Goal: Task Accomplishment & Management: Use online tool/utility

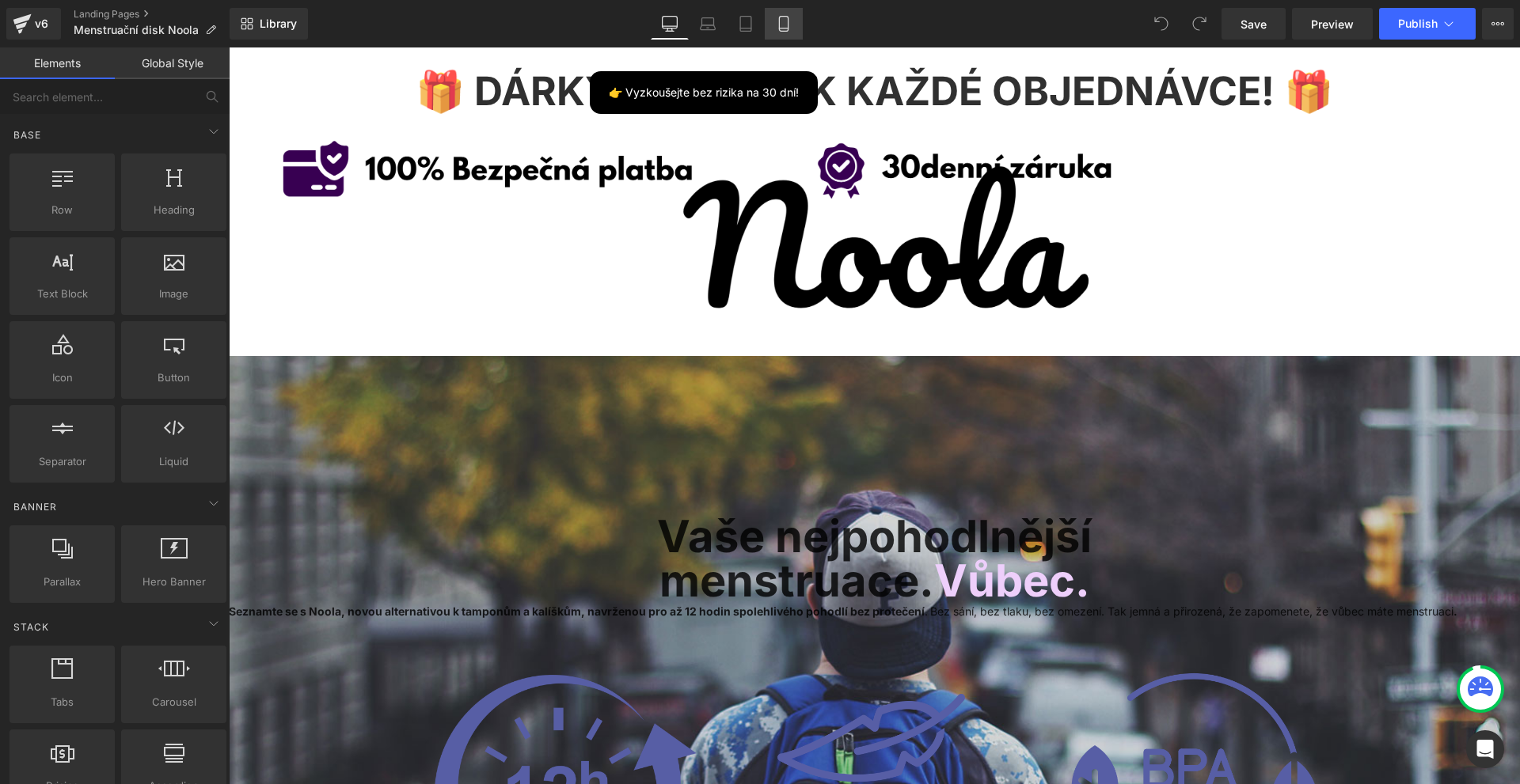
click at [789, 11] on link "Mobile" at bounding box center [783, 24] width 38 height 32
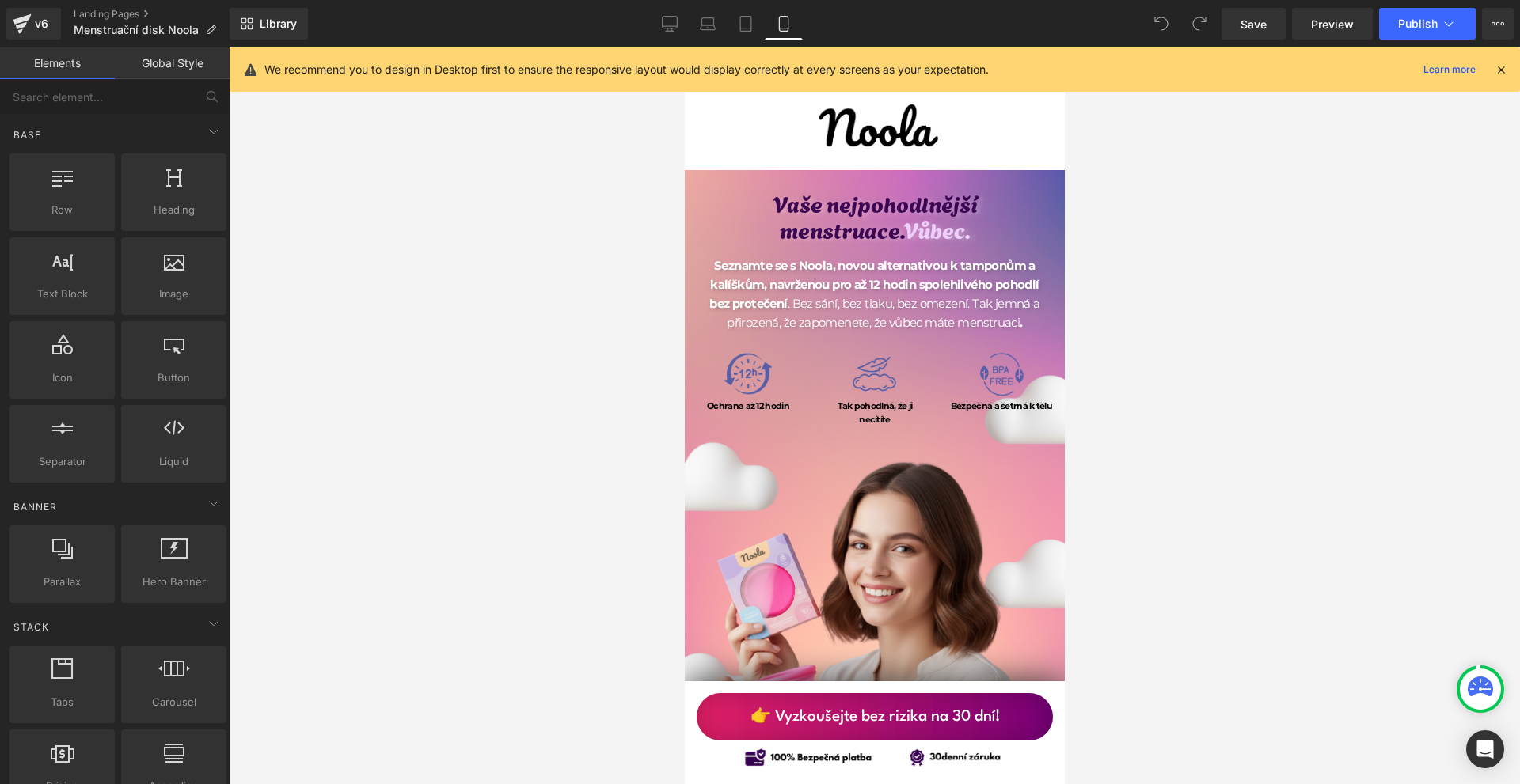
click at [1501, 68] on icon at bounding box center [1501, 70] width 14 height 14
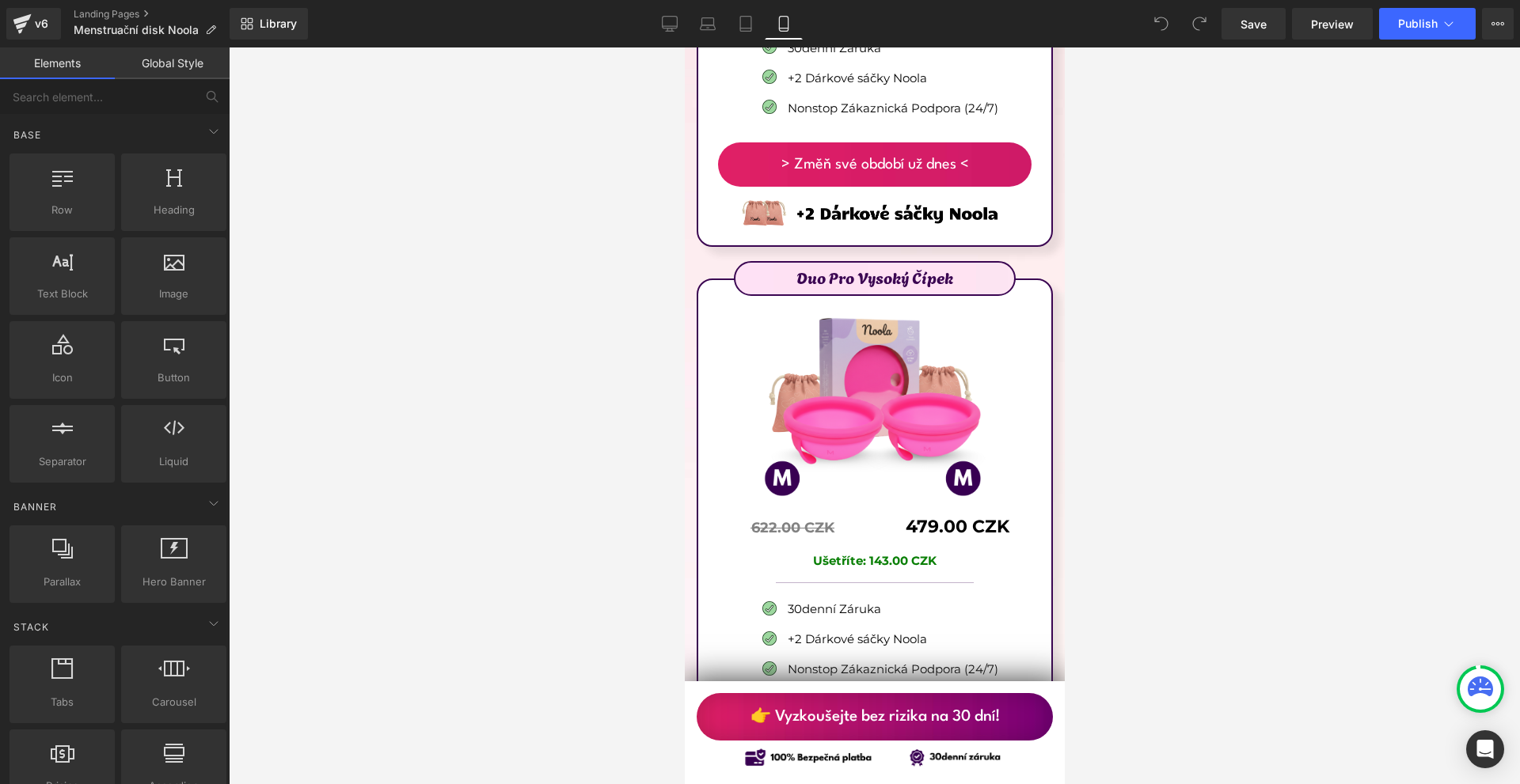
scroll to position [9023, 0]
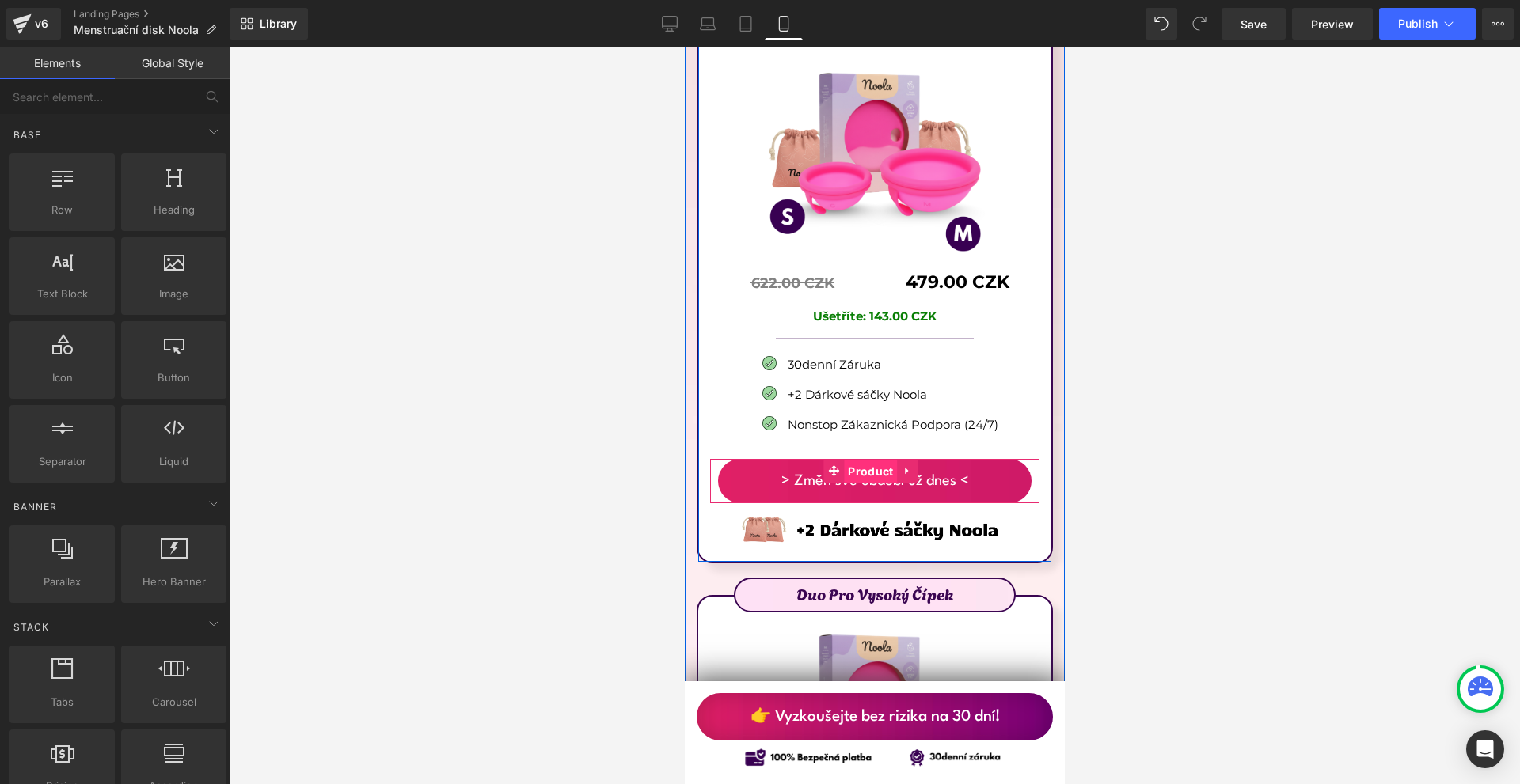
click at [875, 460] on span "Product" at bounding box center [870, 471] width 53 height 24
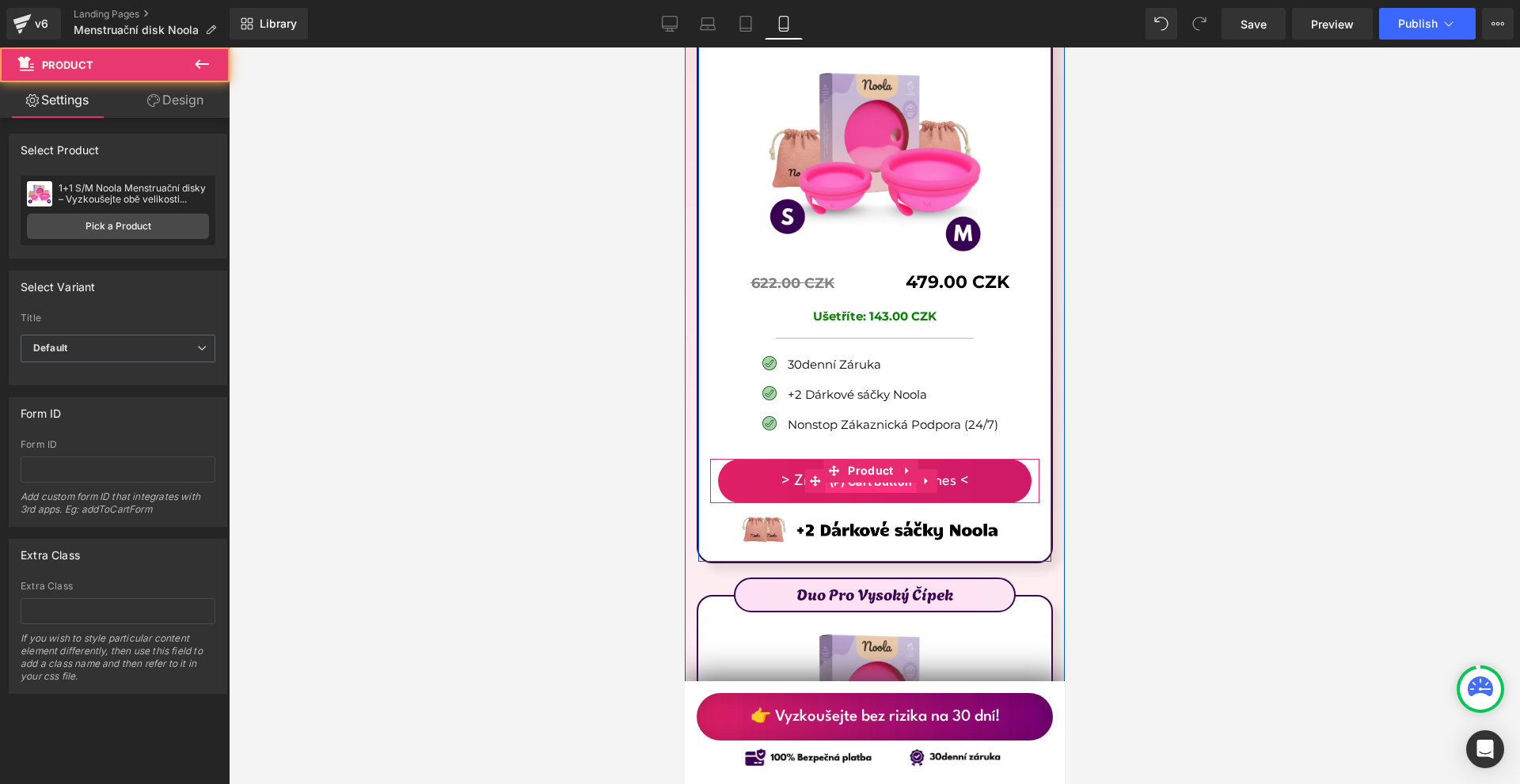
click at [871, 470] on span "(P) Cart Button" at bounding box center [870, 482] width 91 height 24
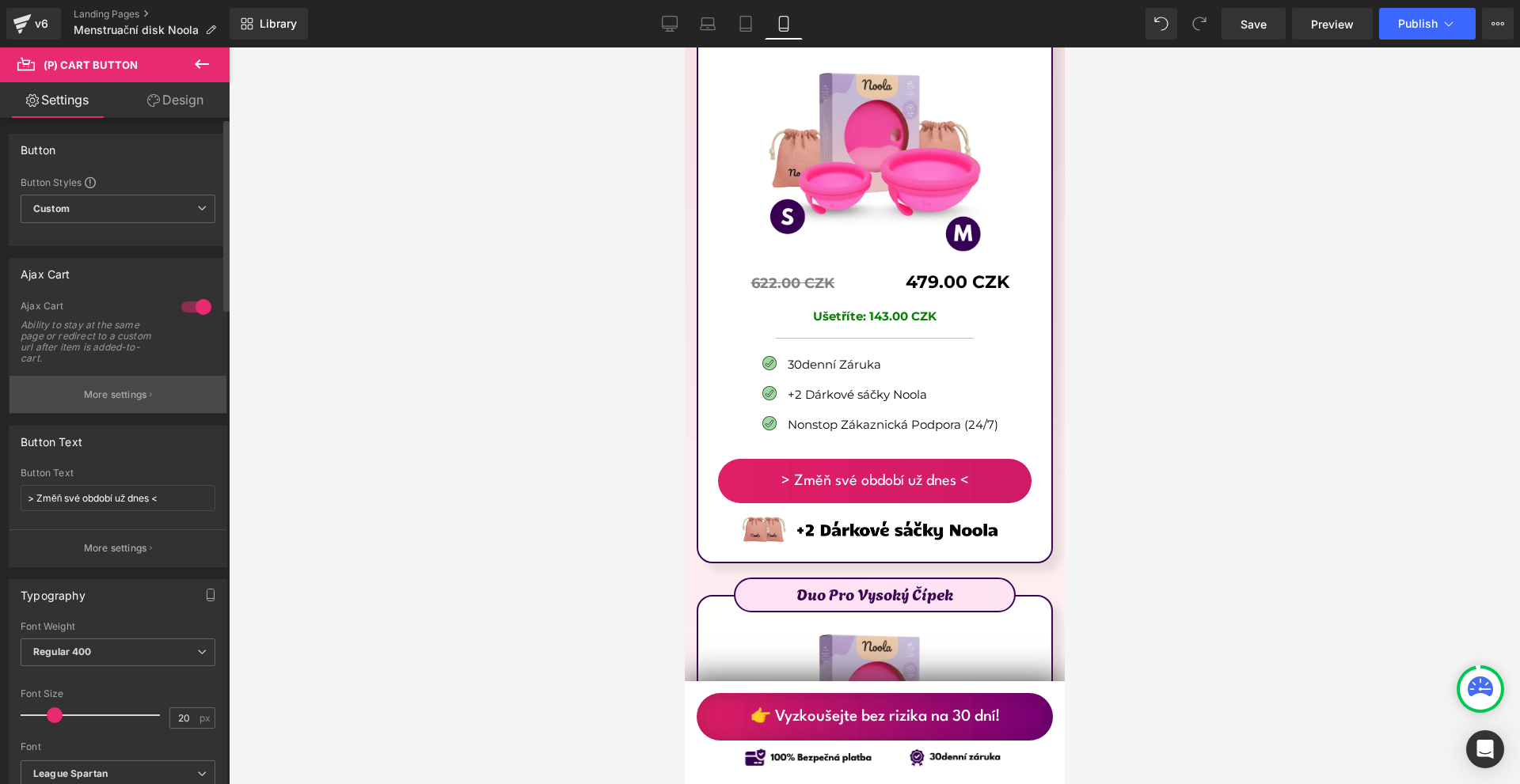
click at [118, 386] on button "More settings" at bounding box center [118, 395] width 217 height 37
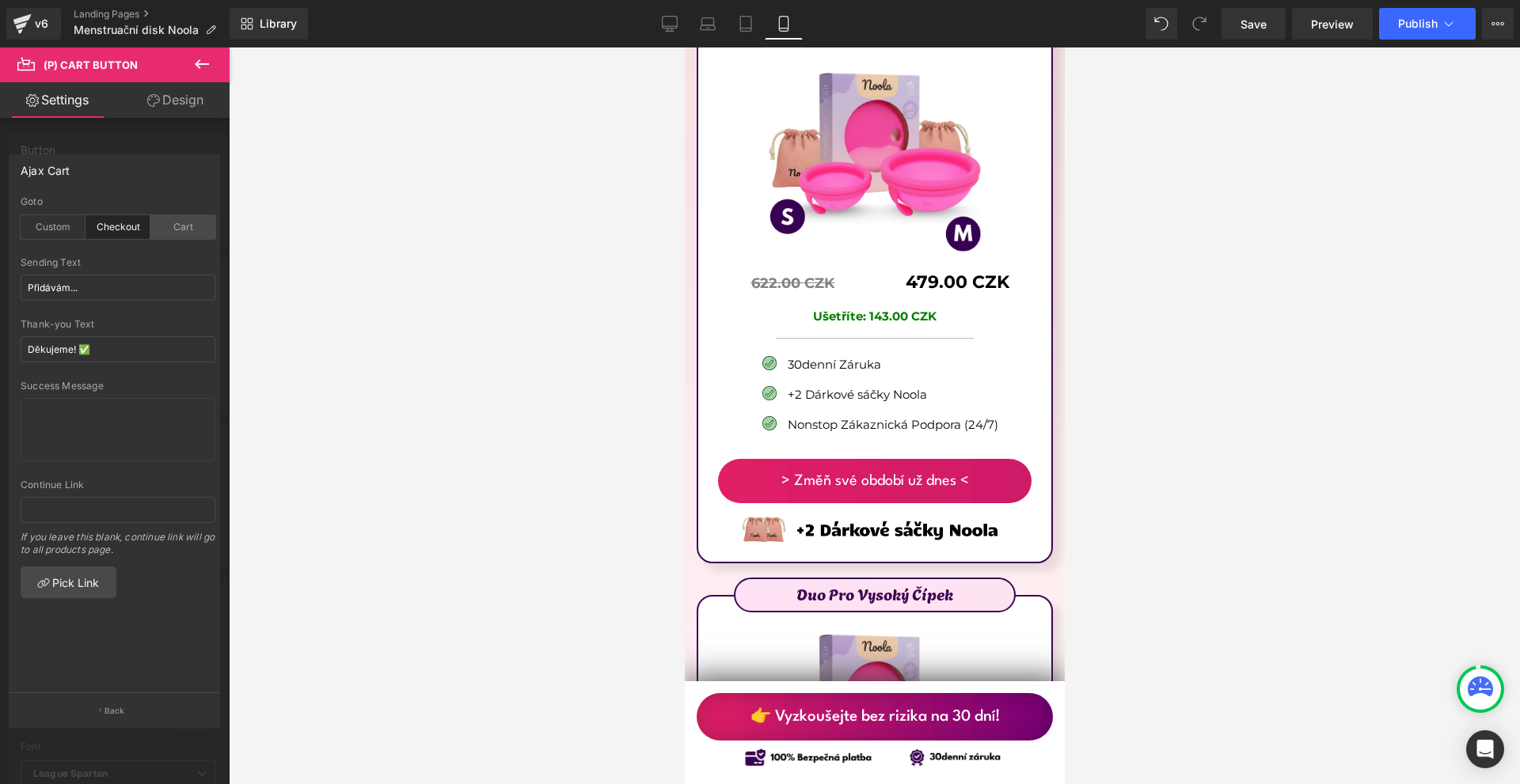
click at [156, 230] on div "Cart" at bounding box center [183, 226] width 65 height 24
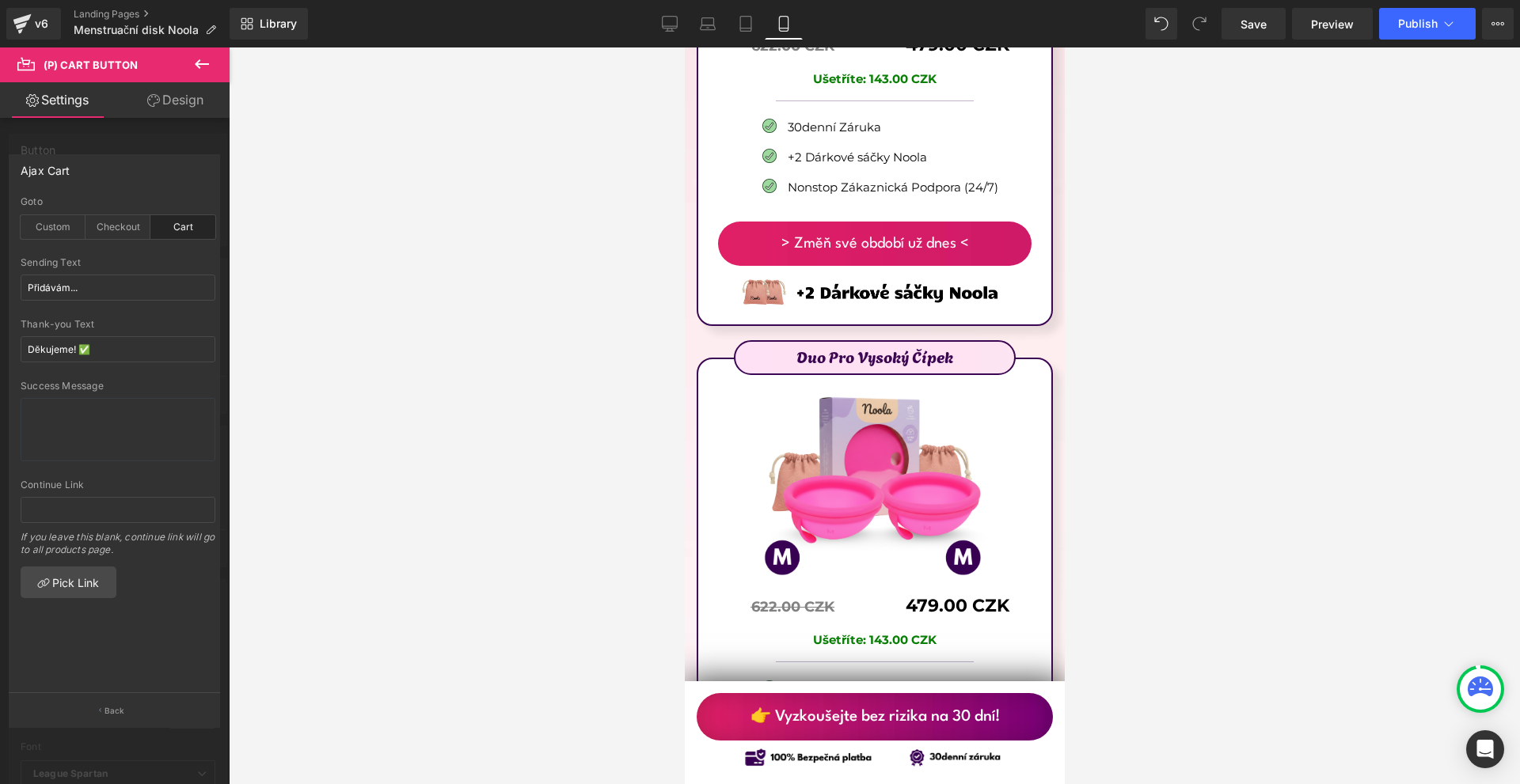
scroll to position [9498, 0]
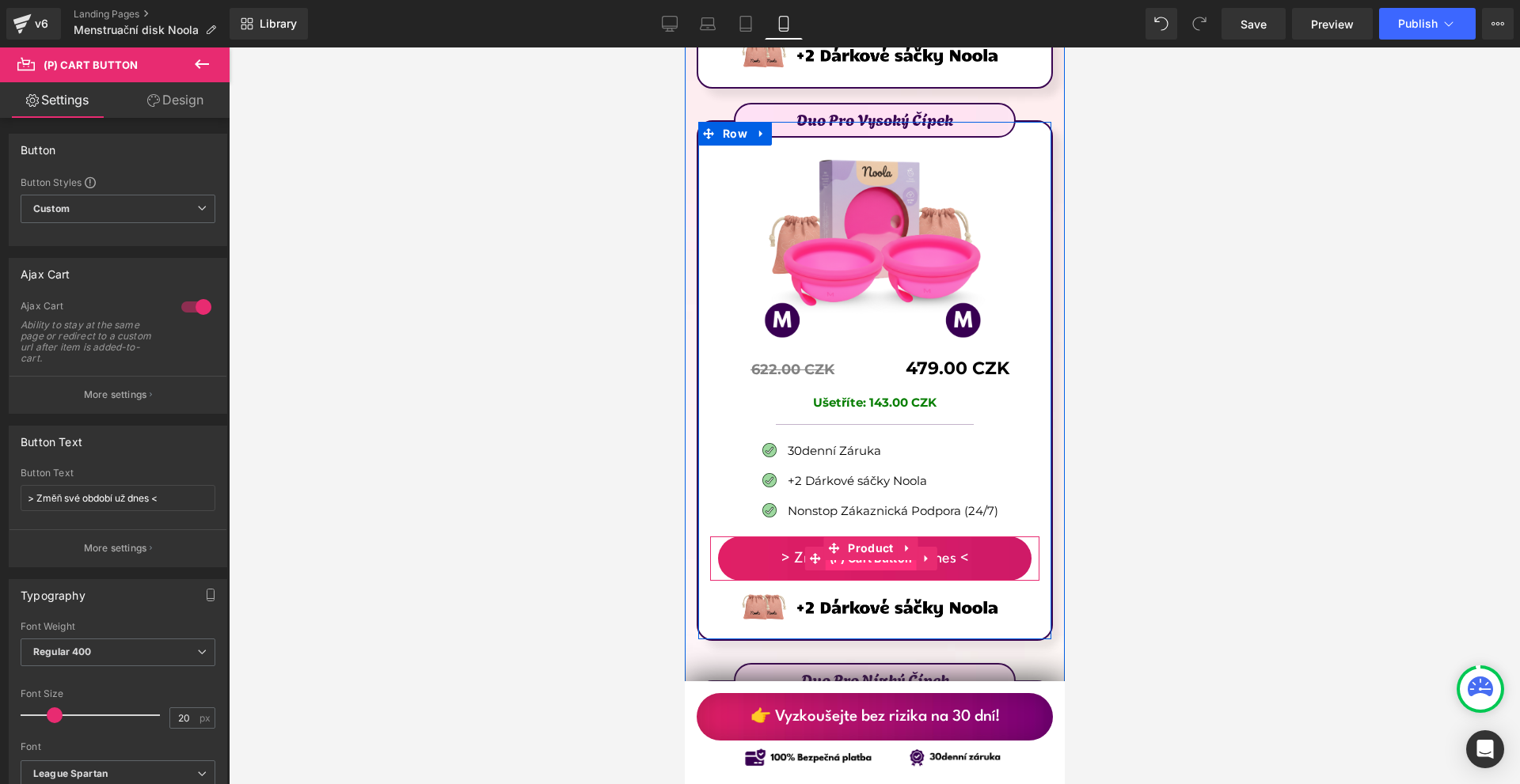
click at [862, 547] on span "(P) Cart Button" at bounding box center [870, 558] width 91 height 24
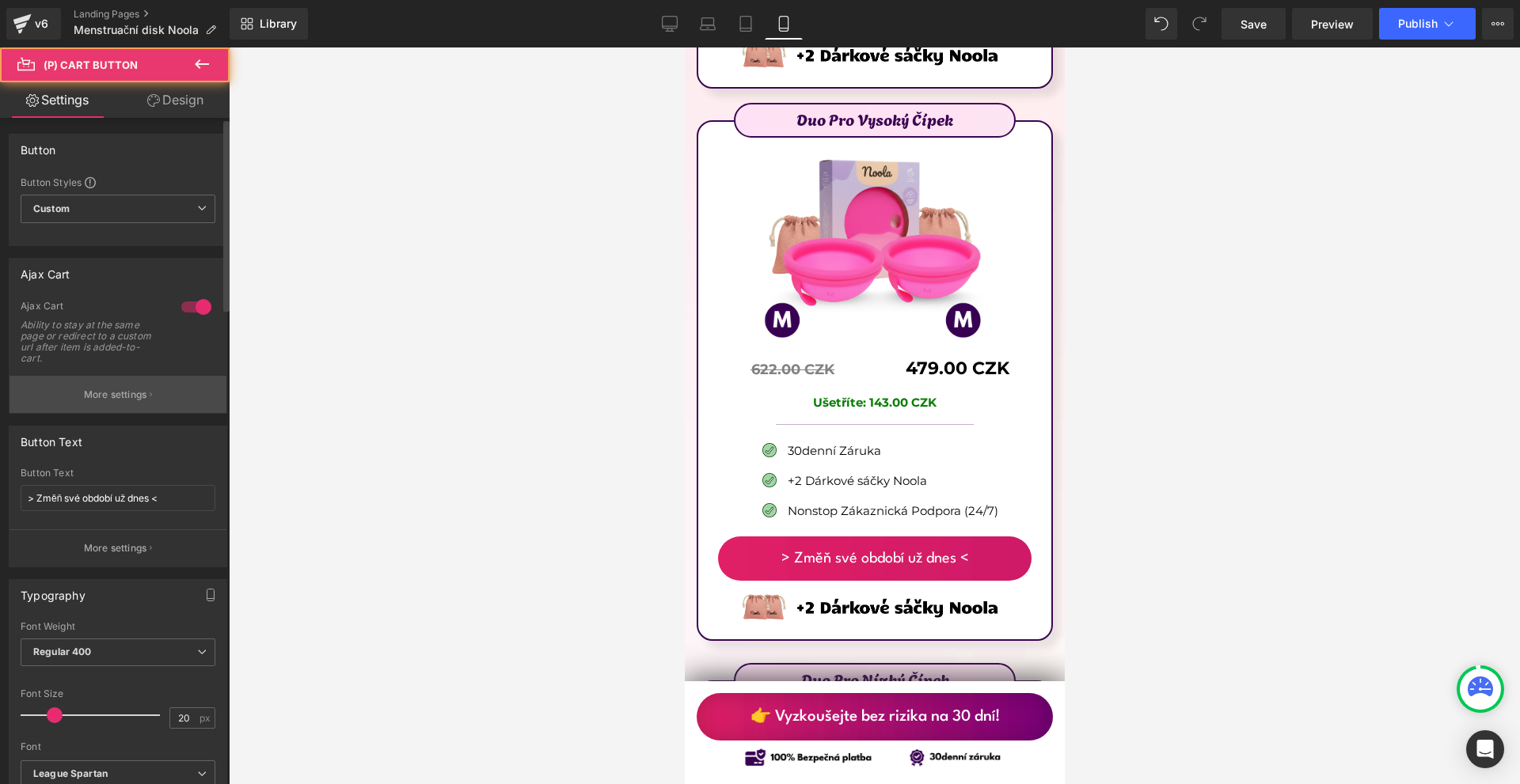
click at [116, 402] on button "More settings" at bounding box center [118, 395] width 217 height 37
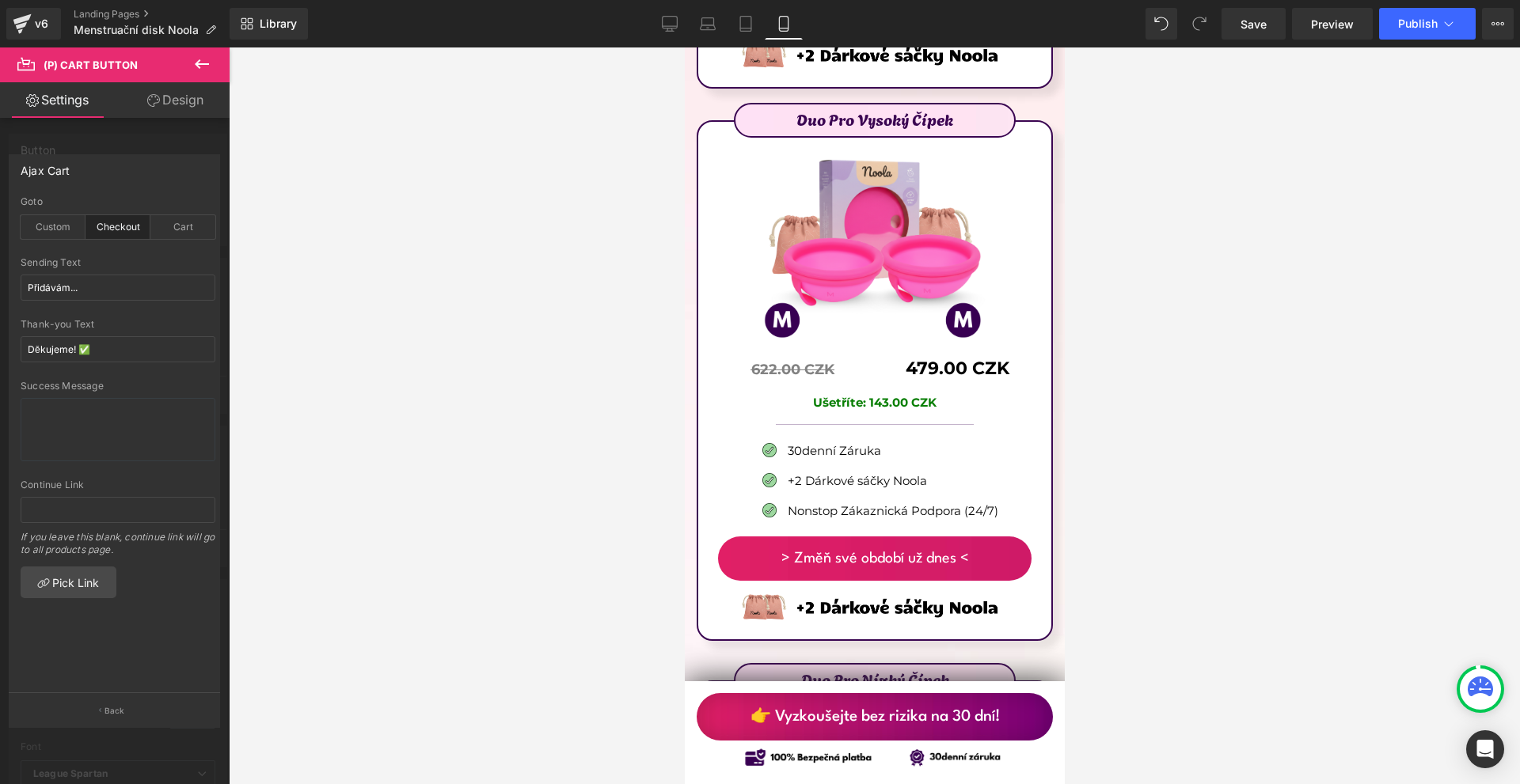
click at [175, 196] on div "Goto" at bounding box center [117, 202] width 195 height 11
click at [182, 219] on div "Cart" at bounding box center [183, 226] width 65 height 24
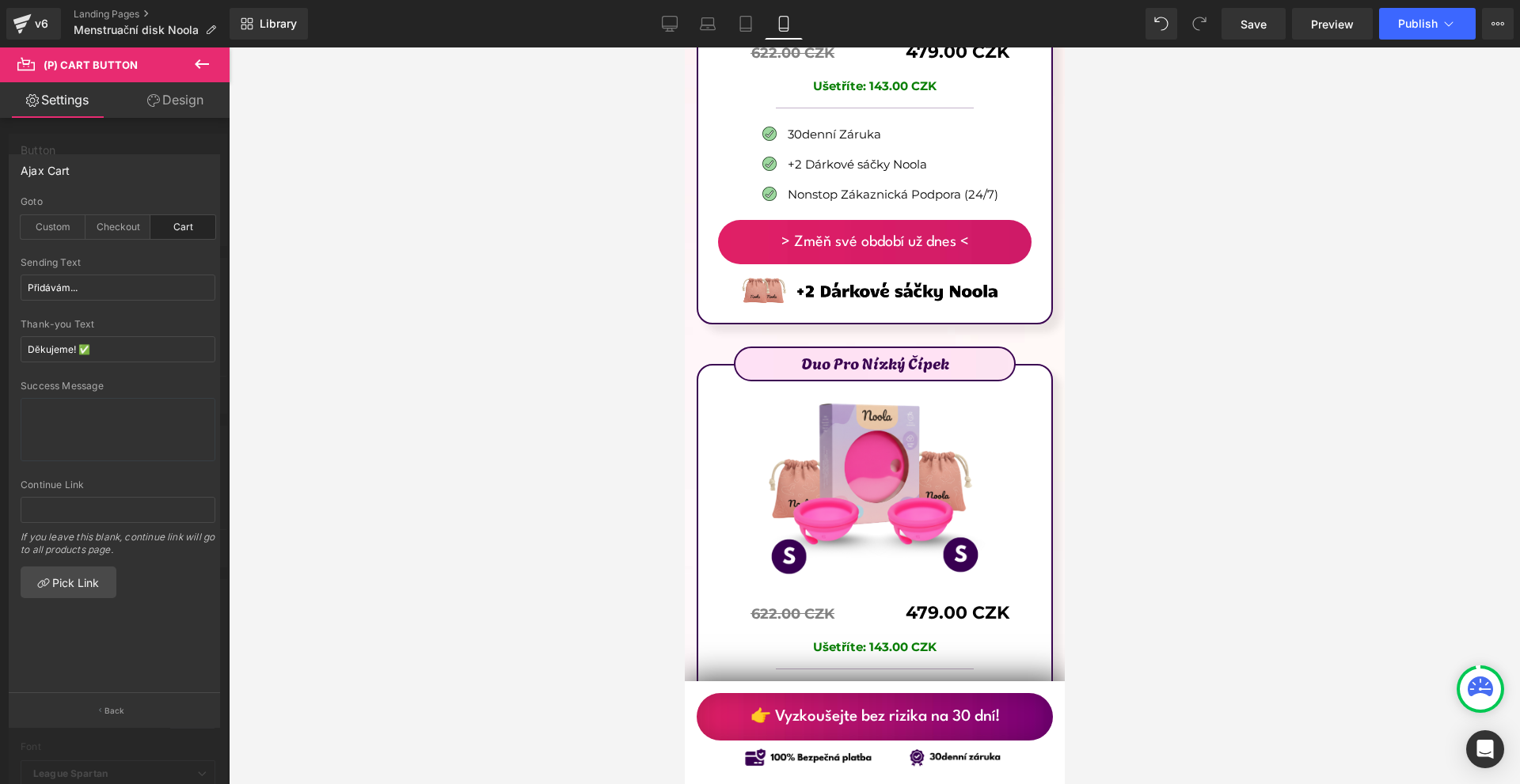
scroll to position [10052, 0]
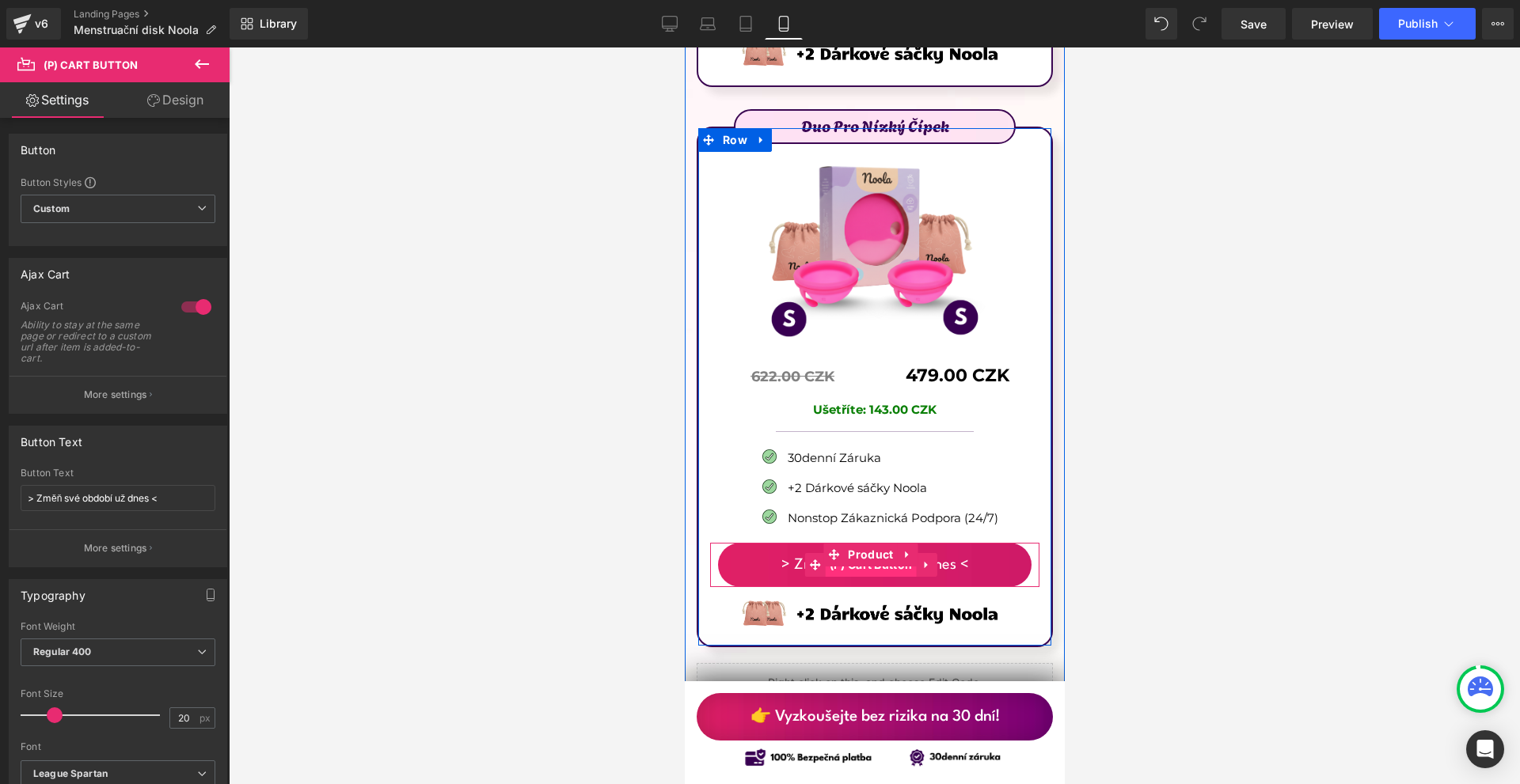
click at [869, 553] on span "(P) Cart Button" at bounding box center [870, 565] width 91 height 24
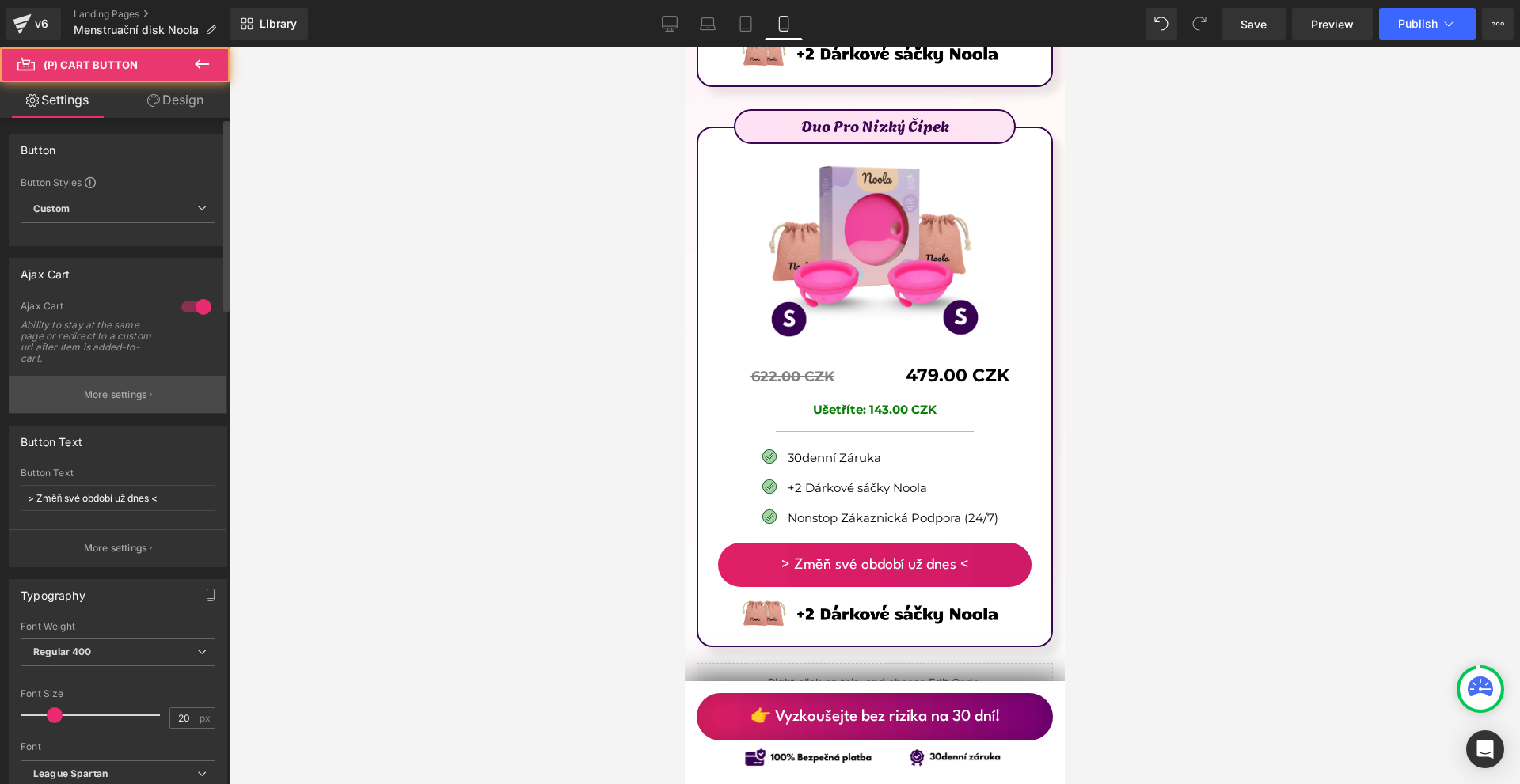
click at [152, 404] on button "More settings" at bounding box center [118, 395] width 217 height 37
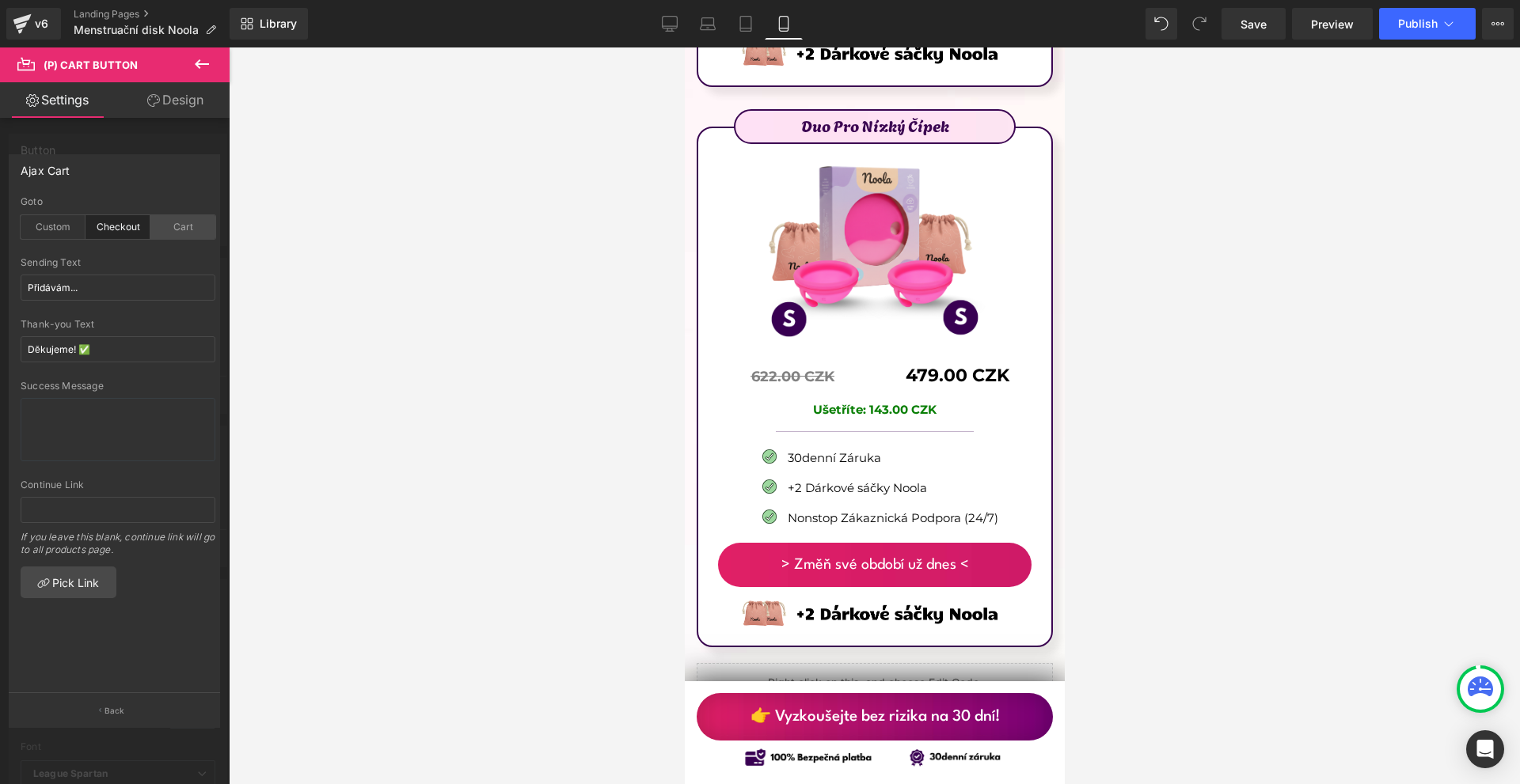
click at [177, 224] on div "Cart" at bounding box center [183, 226] width 65 height 24
click at [1408, 35] on button "Publish" at bounding box center [1427, 24] width 97 height 32
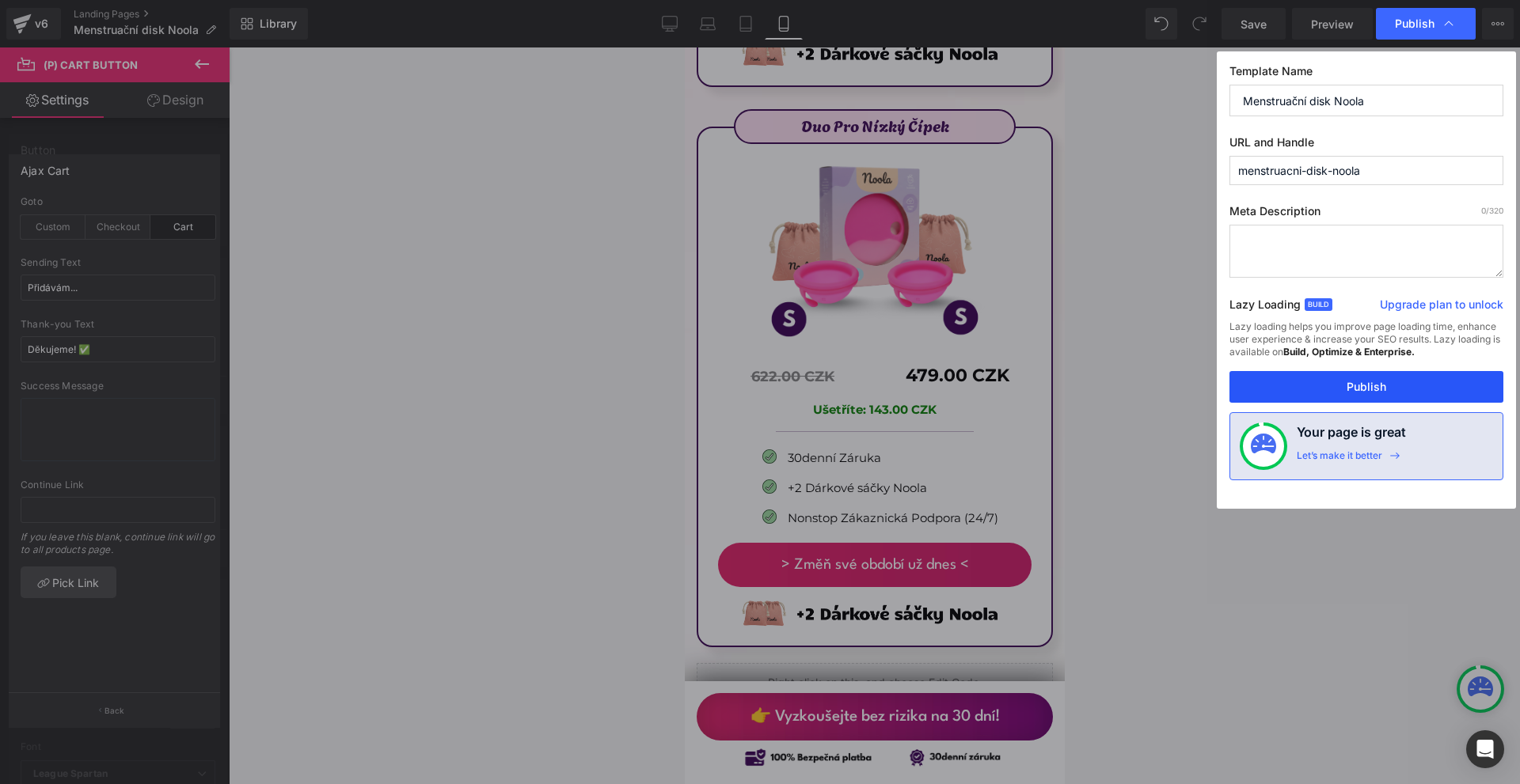
click at [1391, 374] on button "Publish" at bounding box center [1366, 387] width 274 height 32
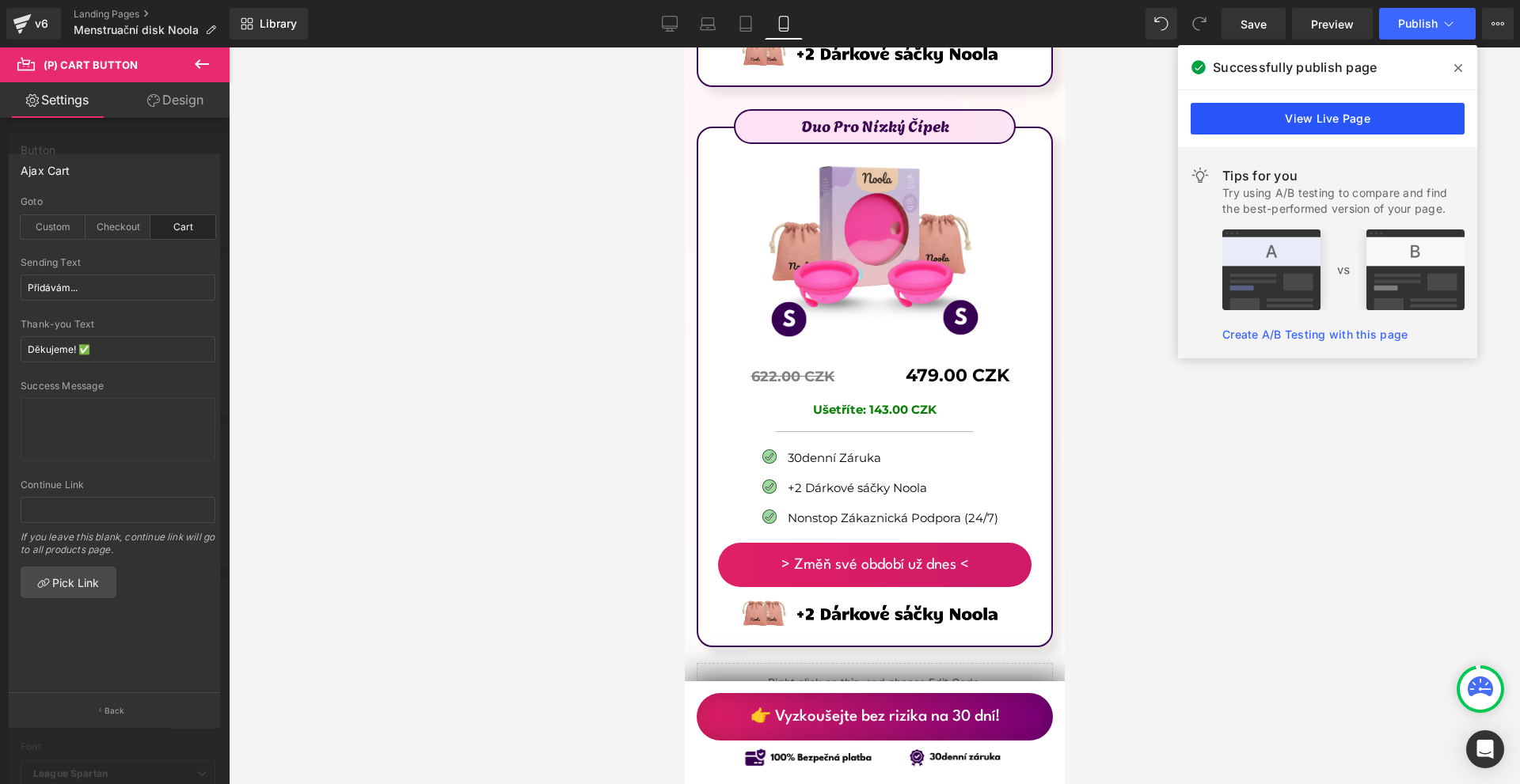
click at [1224, 111] on link "View Live Page" at bounding box center [1327, 119] width 274 height 32
